Goal: Task Accomplishment & Management: Complete application form

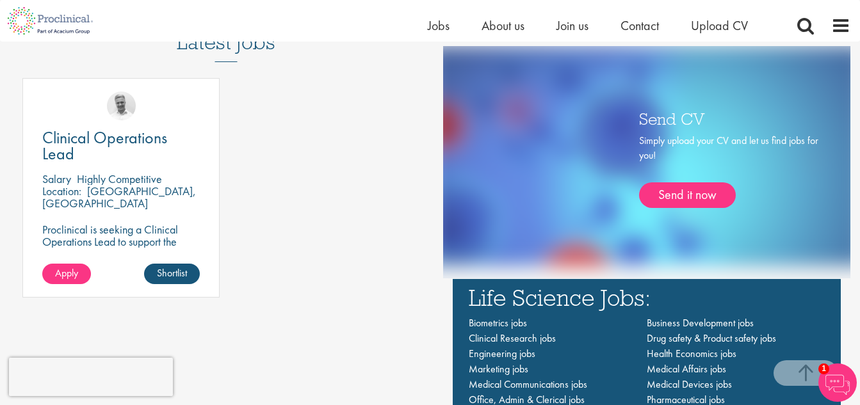
scroll to position [704, 0]
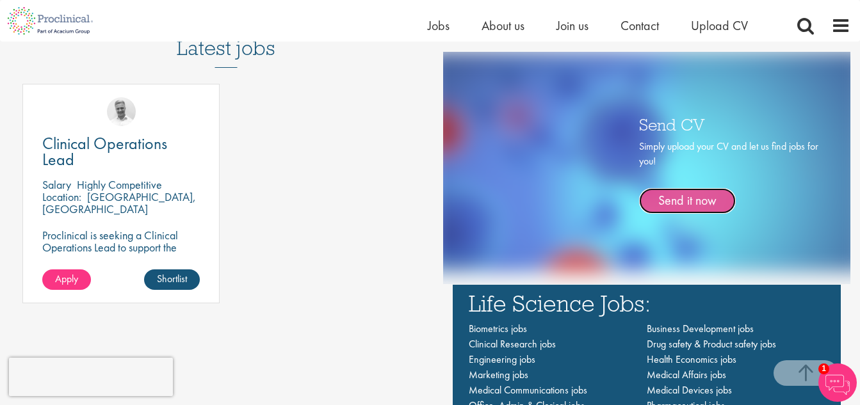
click at [686, 194] on link "Send it now" at bounding box center [687, 201] width 97 height 26
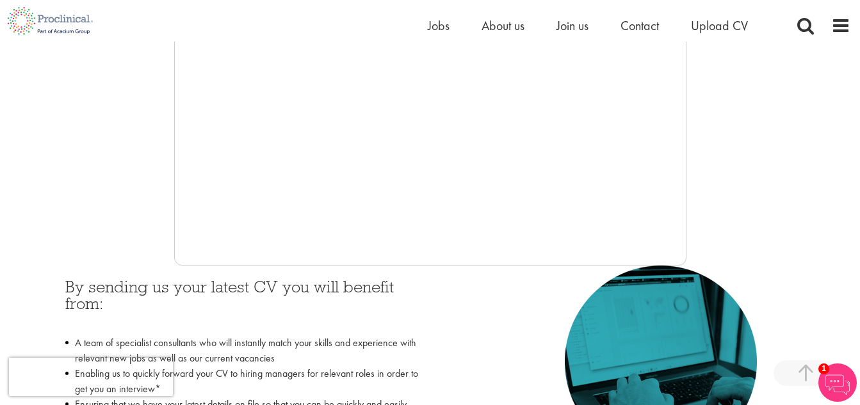
scroll to position [384, 0]
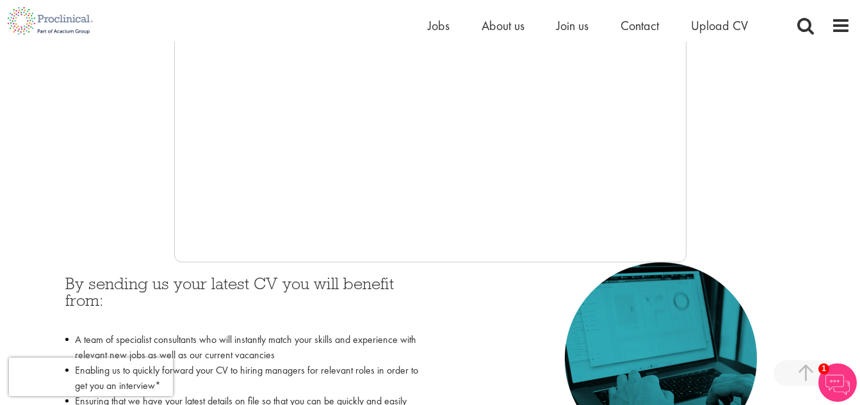
click at [122, 156] on div at bounding box center [430, 70] width 840 height 384
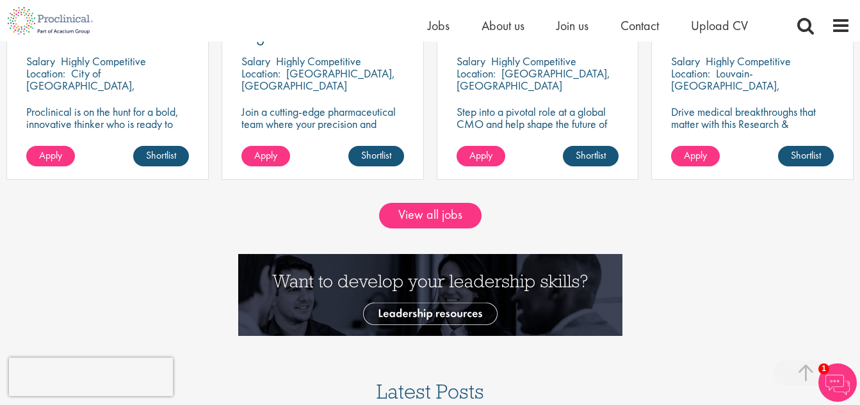
scroll to position [1216, 0]
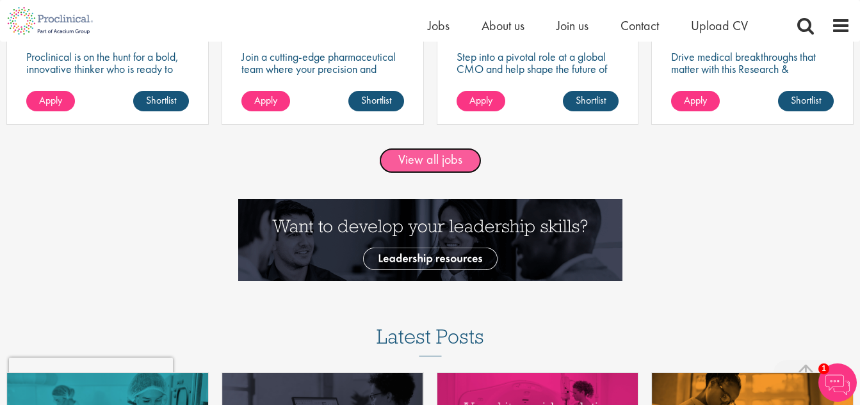
click at [441, 168] on link "View all jobs" at bounding box center [430, 161] width 102 height 26
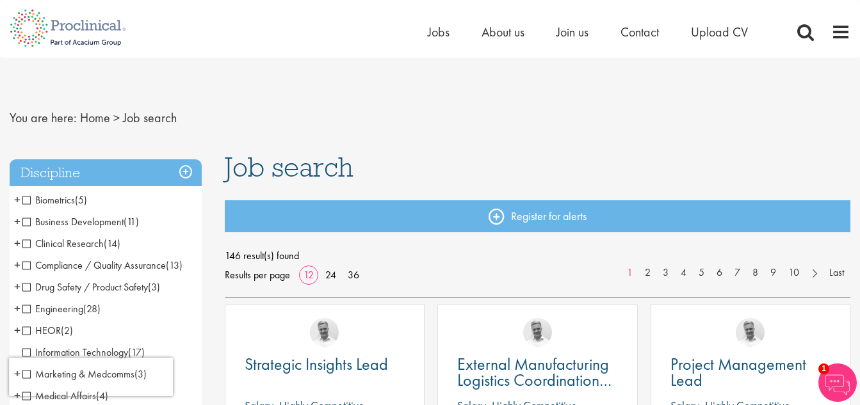
click at [24, 242] on span "Clinical Research" at bounding box center [62, 243] width 81 height 13
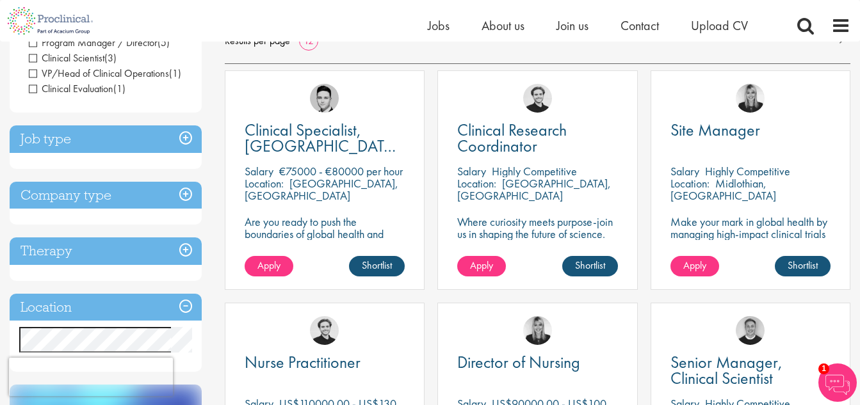
scroll to position [192, 0]
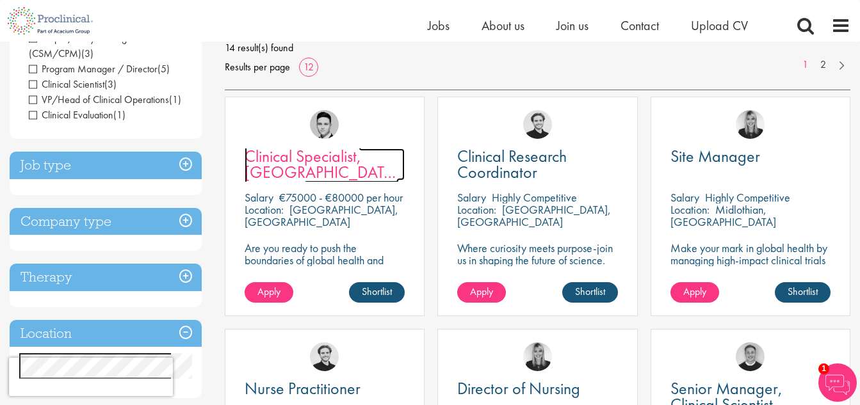
click at [294, 168] on span "Clinical Specialist, [GEOGRAPHIC_DATA] - Cardiac" at bounding box center [321, 172] width 154 height 54
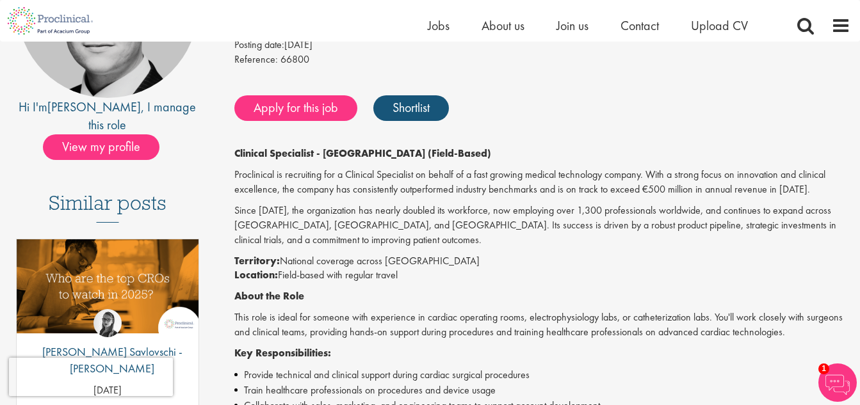
scroll to position [192, 0]
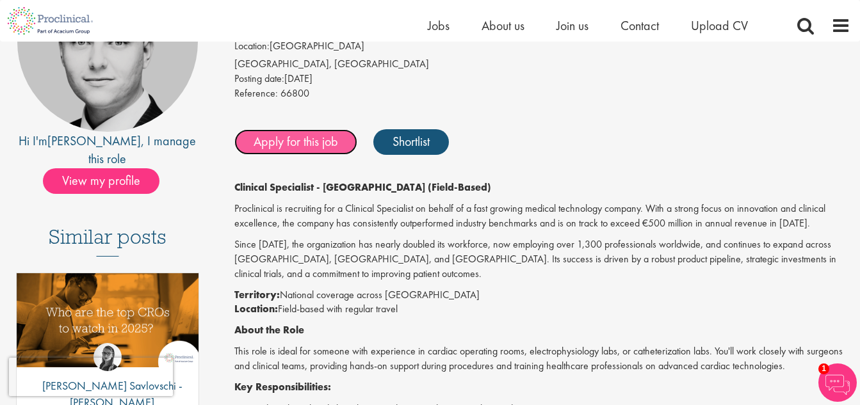
click at [314, 144] on link "Apply for this job" at bounding box center [295, 142] width 123 height 26
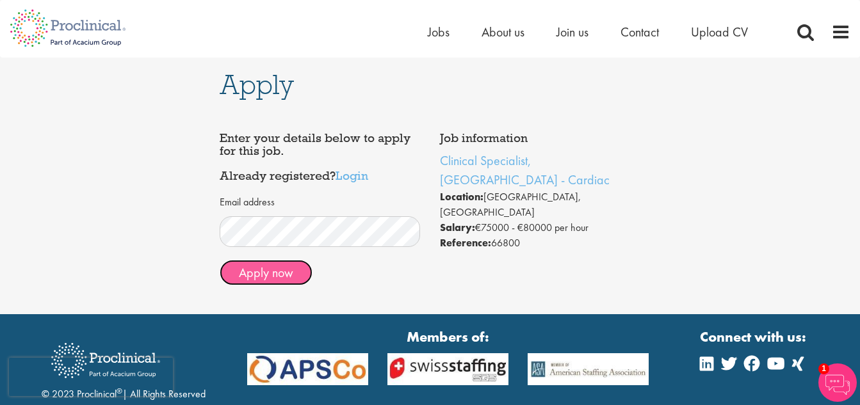
click at [240, 275] on button "Apply now" at bounding box center [266, 273] width 93 height 26
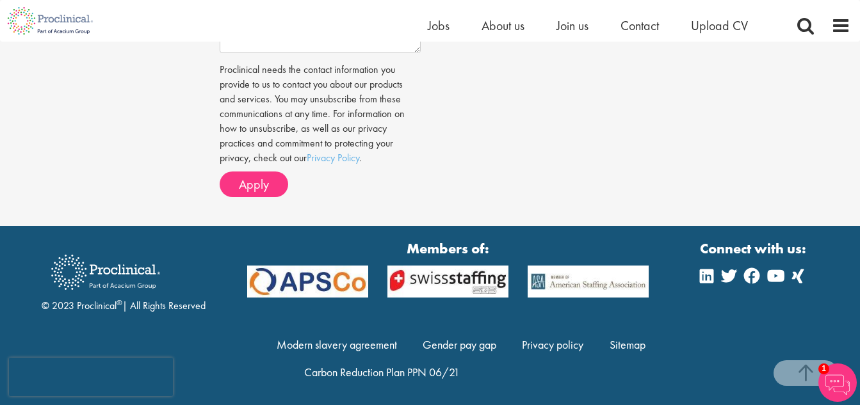
scroll to position [556, 0]
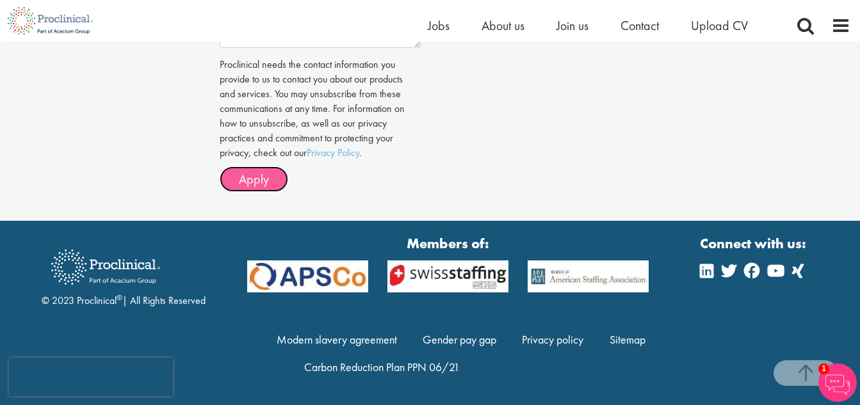
click at [252, 188] on span "Apply" at bounding box center [254, 179] width 30 height 17
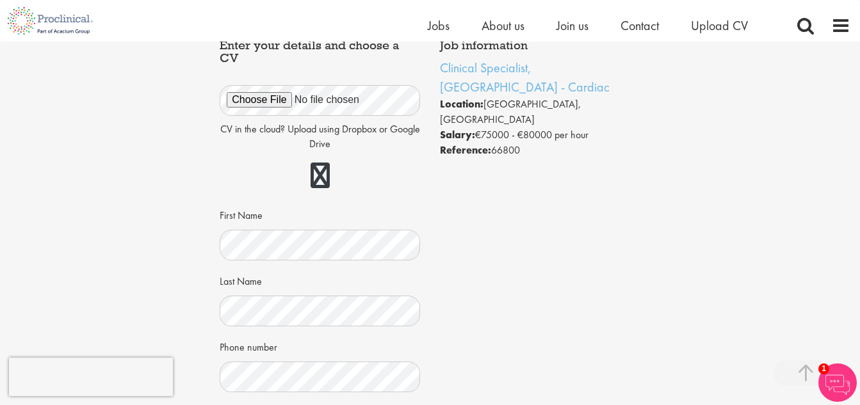
scroll to position [0, 0]
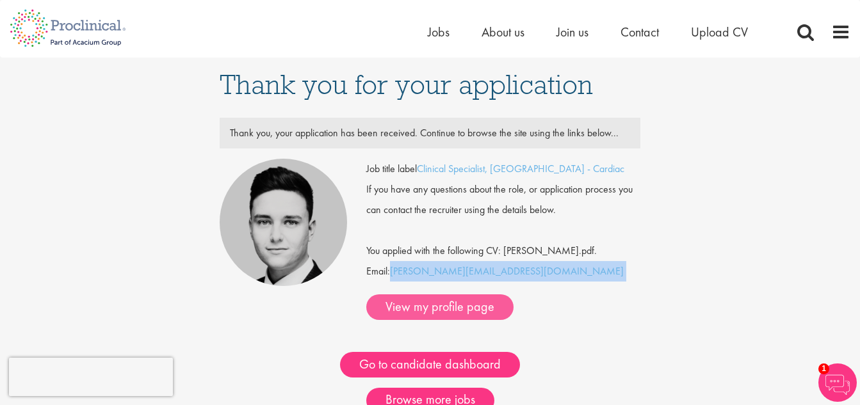
drag, startPoint x: 392, startPoint y: 278, endPoint x: 492, endPoint y: 280, distance: 100.5
click at [492, 280] on div "Job title label Clinical Specialist, [GEOGRAPHIC_DATA] - Cardiac If you have an…" at bounding box center [503, 239] width 274 height 161
copy div "[PERSON_NAME][EMAIL_ADDRESS][DOMAIN_NAME]"
